Goal: Navigation & Orientation: Find specific page/section

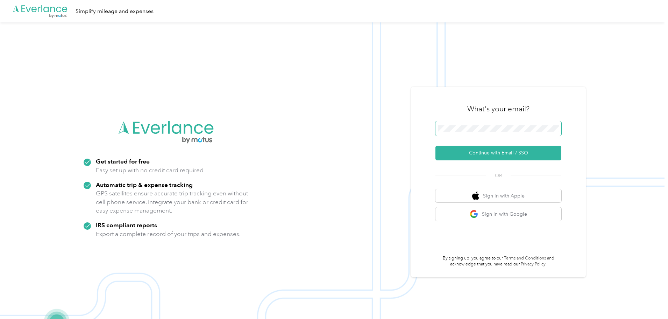
click at [504, 135] on span at bounding box center [499, 128] width 126 height 15
click at [508, 149] on button "Continue with Email / SSO" at bounding box center [499, 153] width 126 height 15
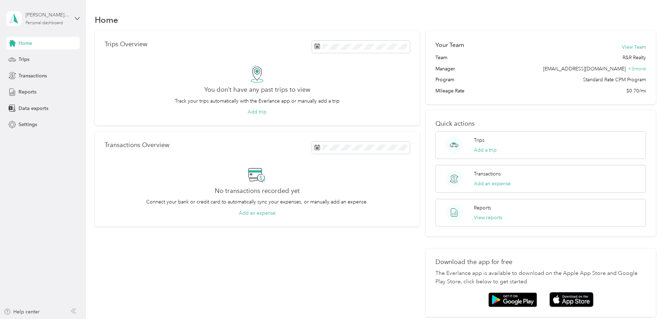
click at [55, 22] on div "Personal dashboard" at bounding box center [44, 23] width 37 height 4
click at [54, 21] on div "Personal dashboard" at bounding box center [44, 23] width 37 height 4
